Goal: Go to known website: Access a specific website the user already knows

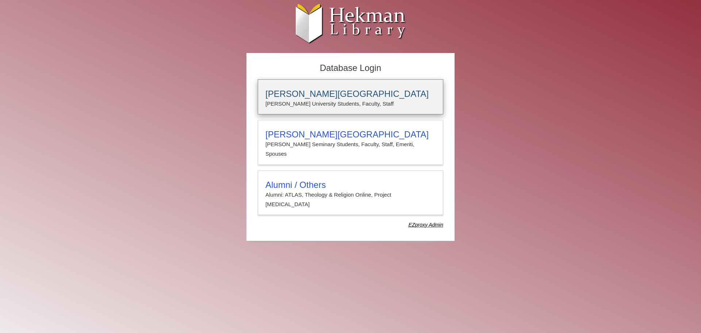
type input "****"
click at [288, 99] on p "[PERSON_NAME] University Students, Faculty, Staff" at bounding box center [351, 103] width 170 height 9
type input "****"
click at [297, 95] on h3 "[PERSON_NAME][GEOGRAPHIC_DATA]" at bounding box center [351, 94] width 170 height 10
